Goal: Transaction & Acquisition: Purchase product/service

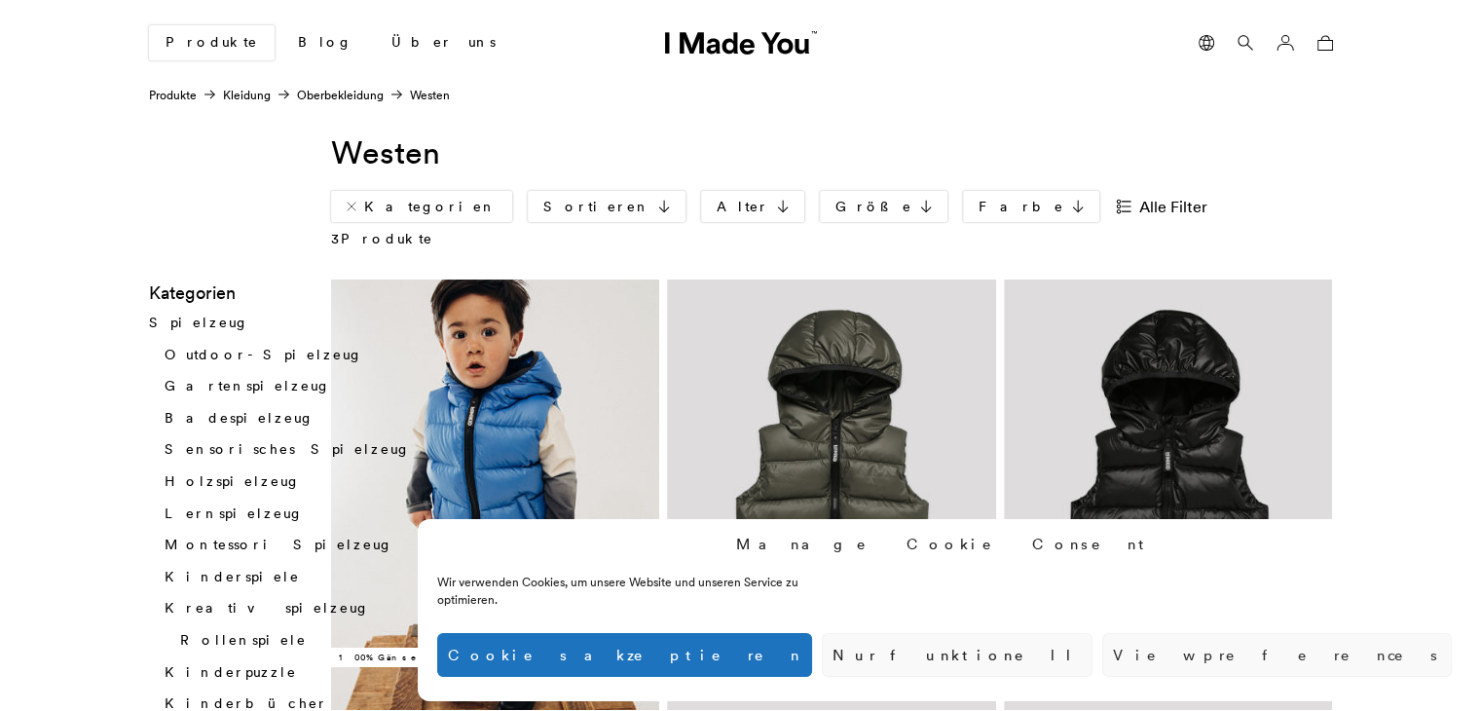
click at [491, 577] on img at bounding box center [495, 494] width 329 height 430
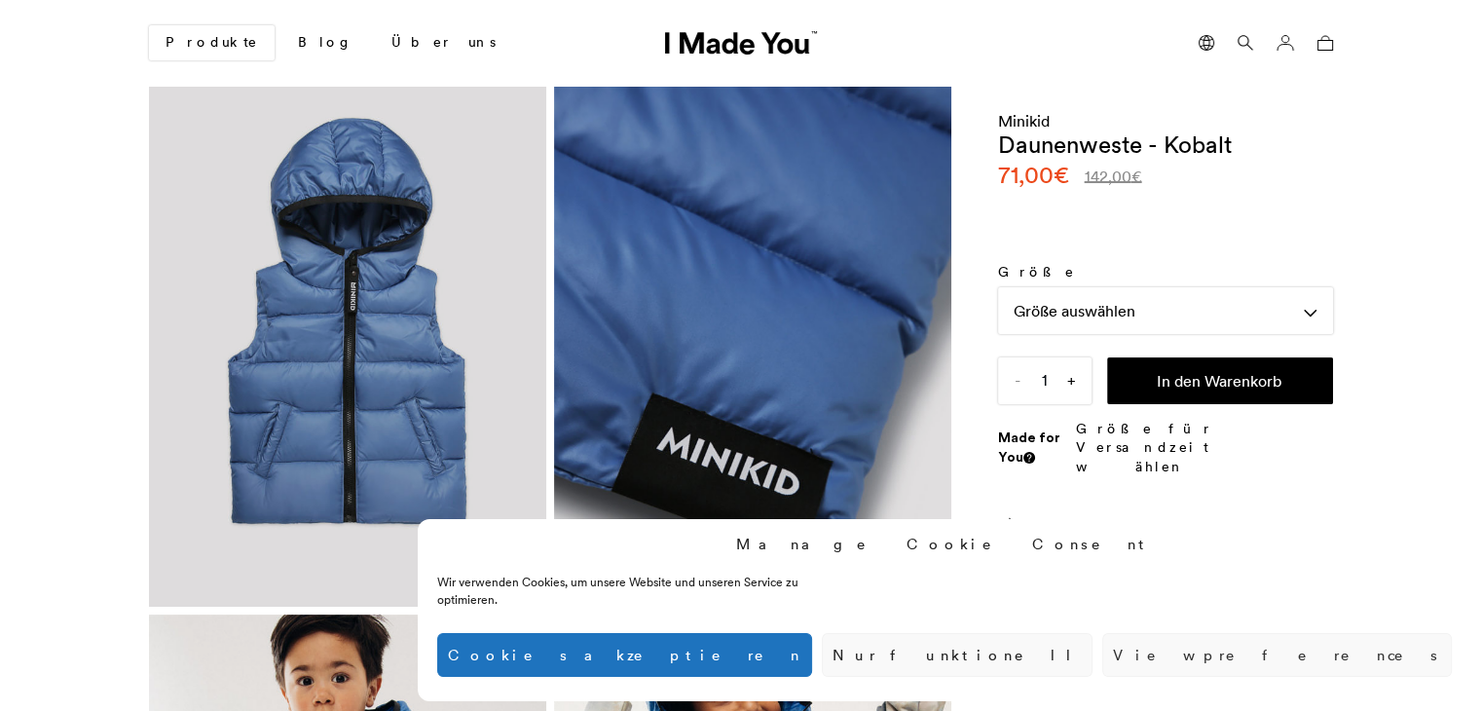
scroll to position [0, 1192]
click at [1315, 308] on div "Größe auswählen" at bounding box center [1165, 310] width 335 height 47
click at [1304, 344] on div "Größentabelle" at bounding box center [1165, 357] width 335 height 47
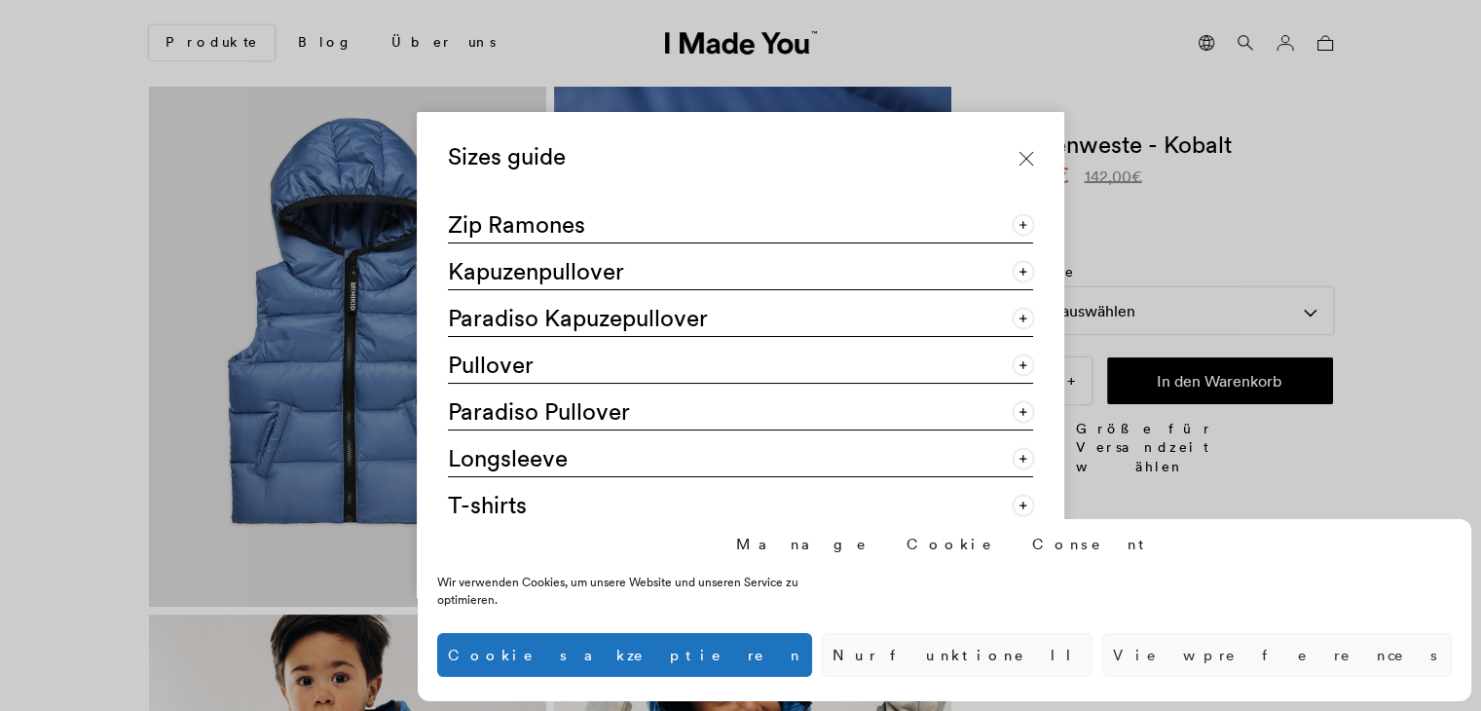
click at [1379, 279] on div "Sizes guide Zip Ramones Größe Length (cm) Width (cm) Sleeve length (cm) 98/104 …" at bounding box center [740, 355] width 1481 height 711
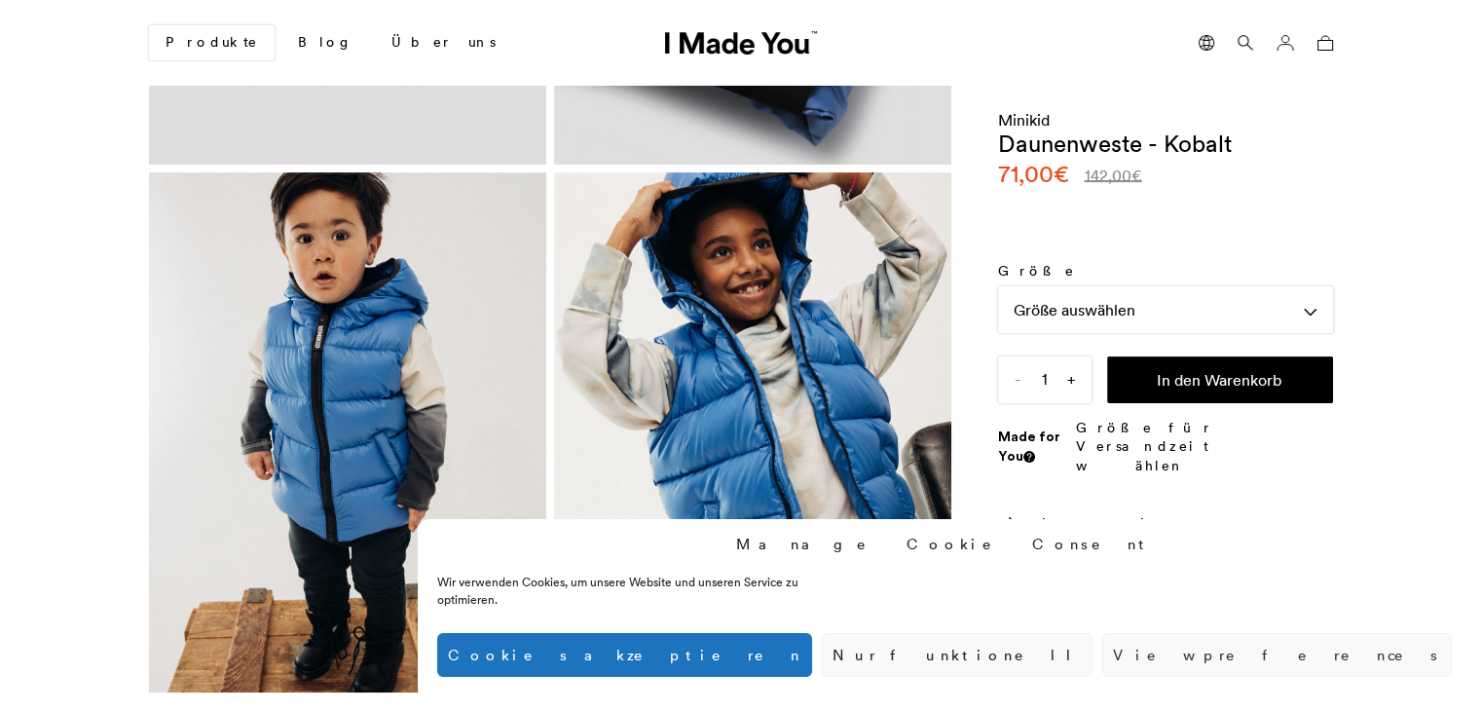
scroll to position [452, 0]
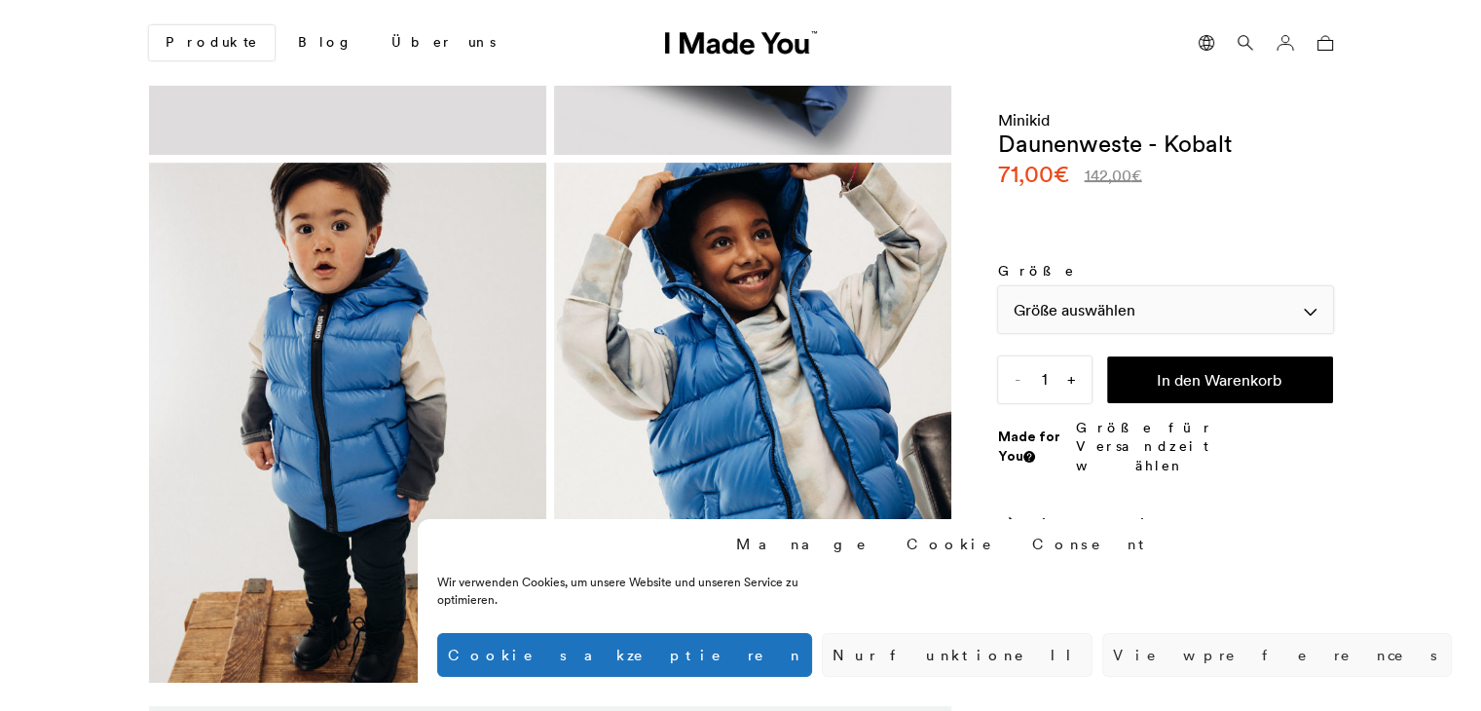
click at [1316, 317] on div "Größe auswählen" at bounding box center [1165, 309] width 335 height 47
click at [1180, 271] on label "Größe" at bounding box center [1165, 271] width 335 height 19
click at [0, 0] on select "Größe auswählen" at bounding box center [0, 0] width 0 height 0
click at [1093, 658] on button "Nur funktionell" at bounding box center [957, 655] width 271 height 44
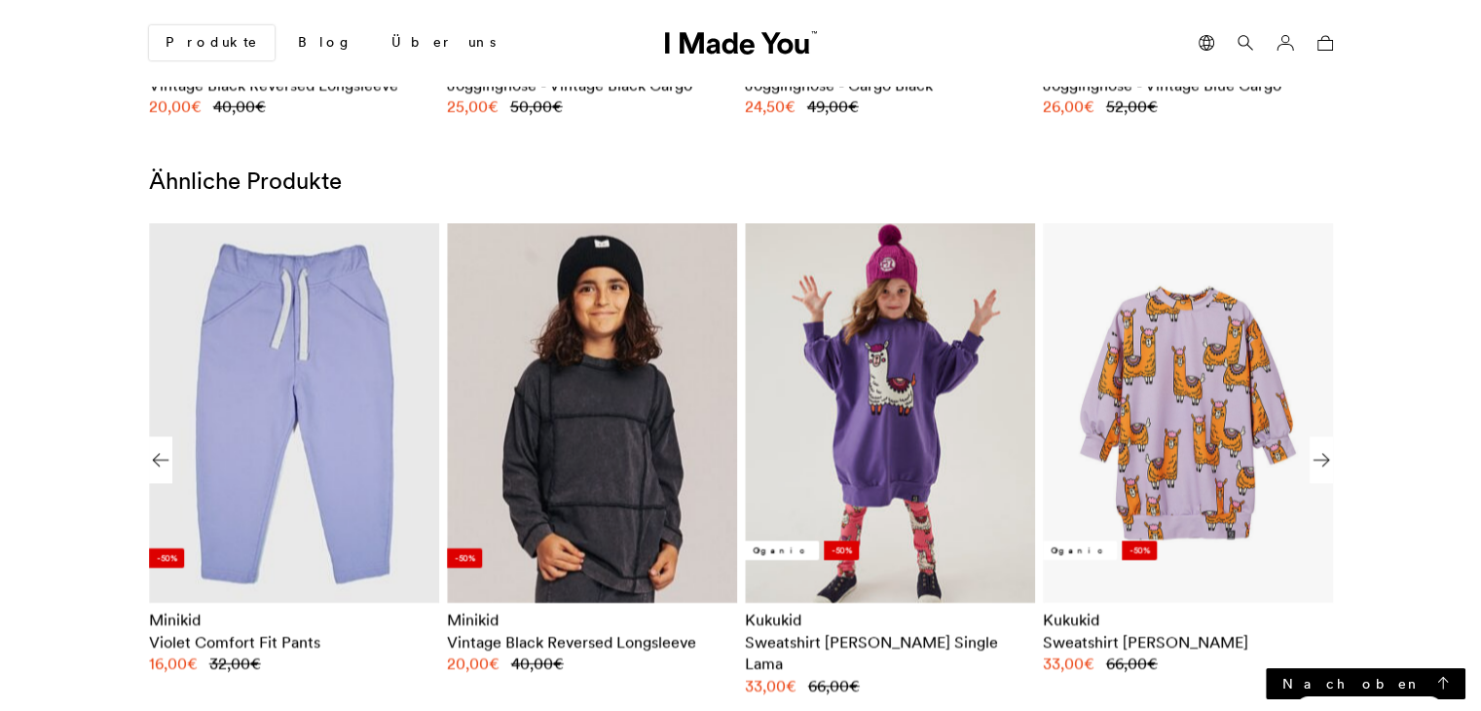
scroll to position [1588, 0]
